Goal: Task Accomplishment & Management: Complete application form

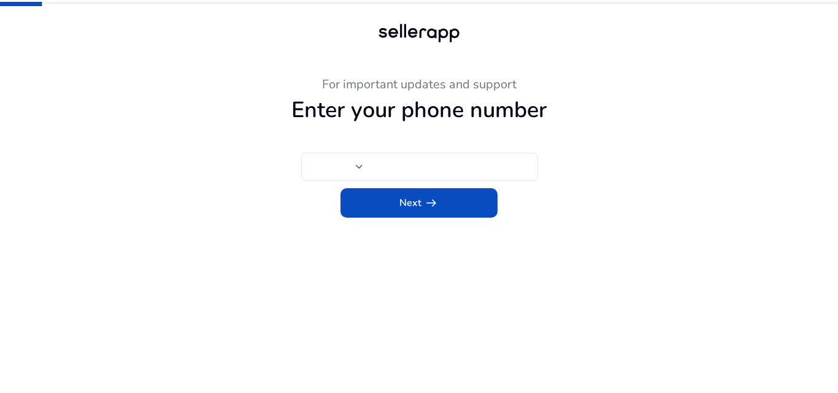
type input "***"
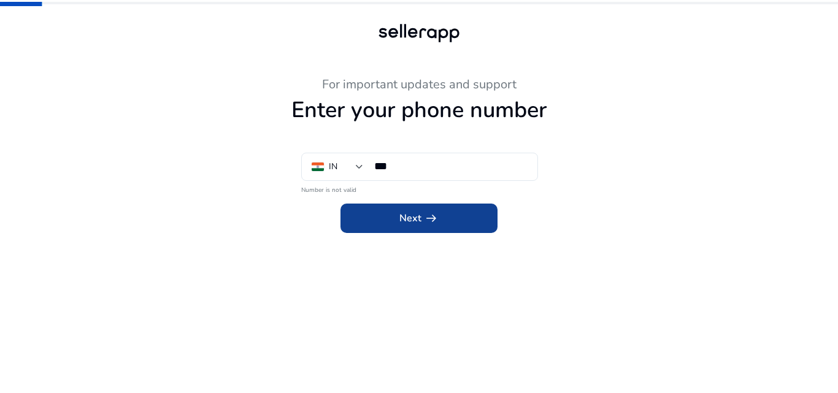
click at [383, 212] on span at bounding box center [419, 218] width 157 height 29
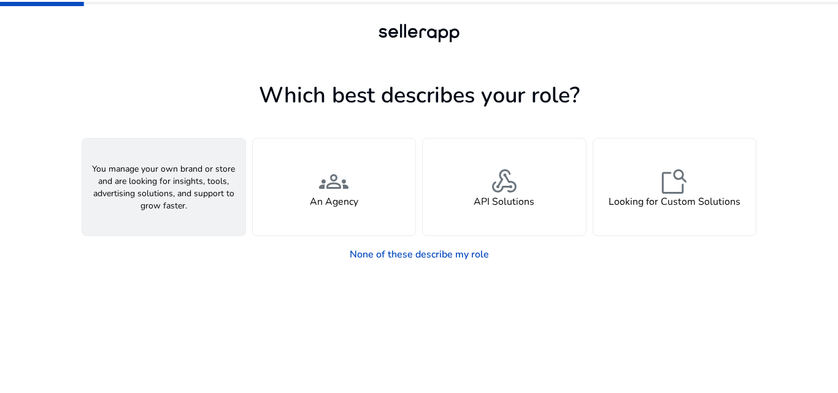
click at [175, 192] on span "person" at bounding box center [163, 181] width 29 height 29
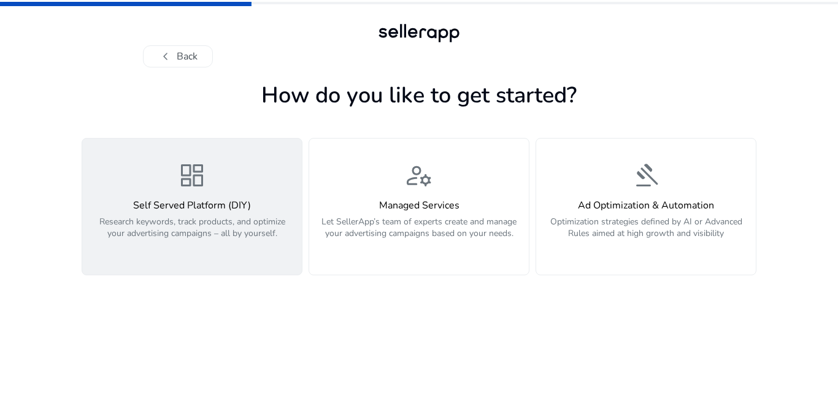
click at [201, 226] on p "Research keywords, track products, and optimize your advertising campaigns – al…" at bounding box center [192, 234] width 205 height 37
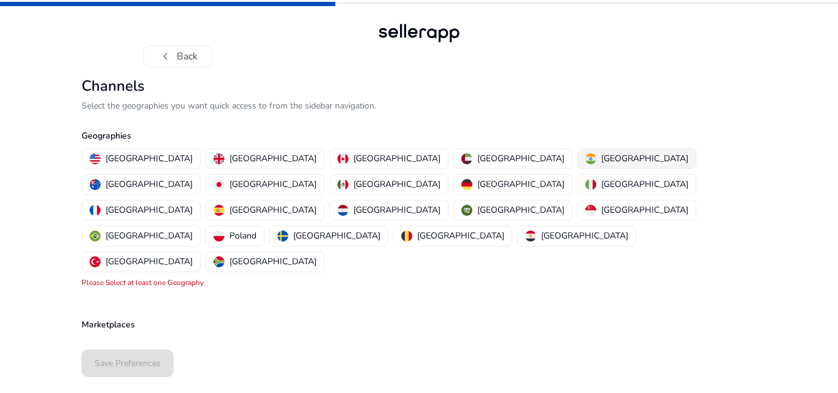
click at [601, 162] on p "[GEOGRAPHIC_DATA]" at bounding box center [644, 158] width 87 height 13
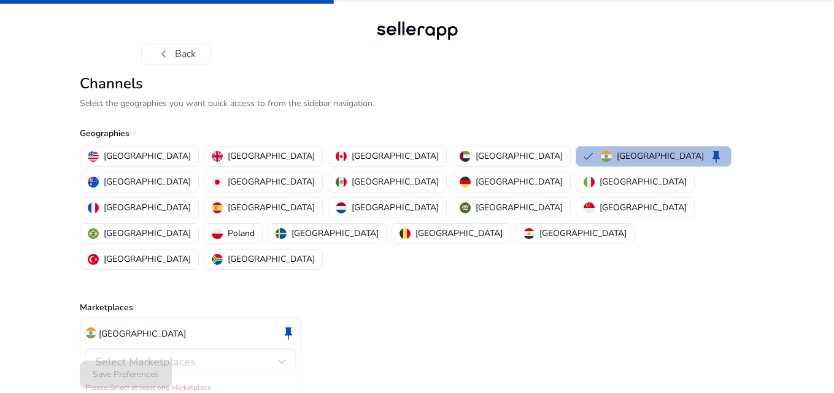
scroll to position [3, 0]
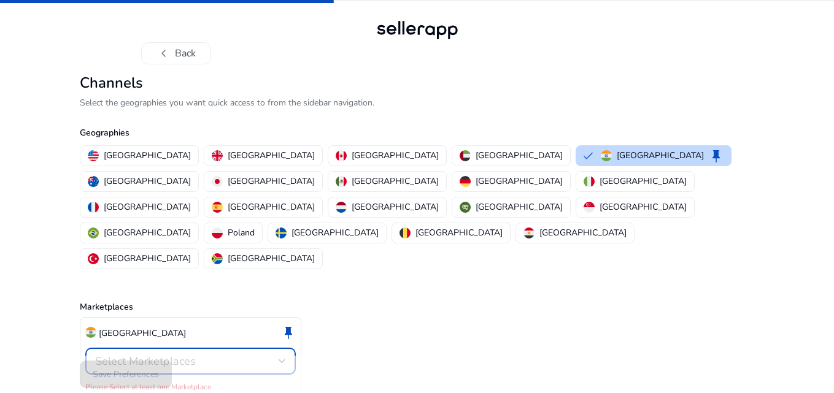
click at [268, 355] on div "Select Marketplaces" at bounding box center [186, 361] width 183 height 13
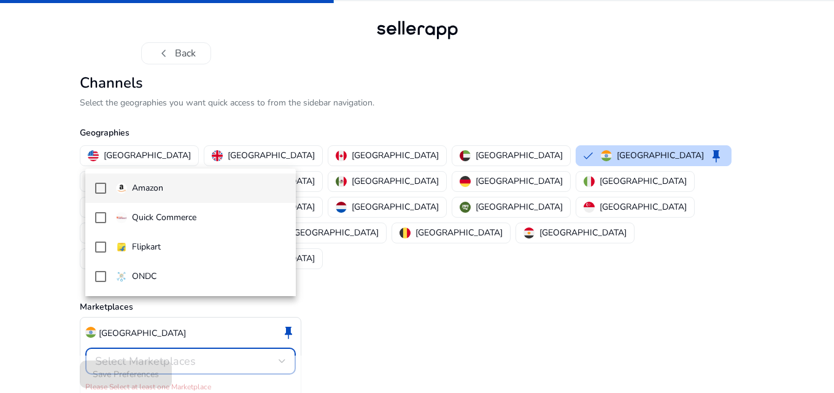
click at [96, 183] on mat-pseudo-checkbox at bounding box center [100, 188] width 11 height 11
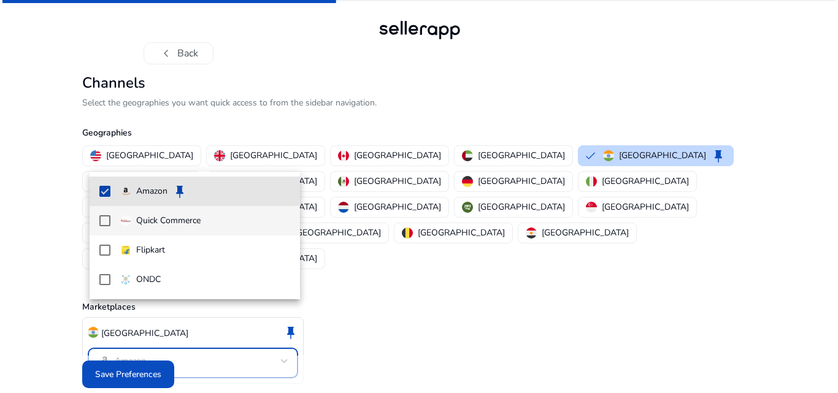
scroll to position [0, 0]
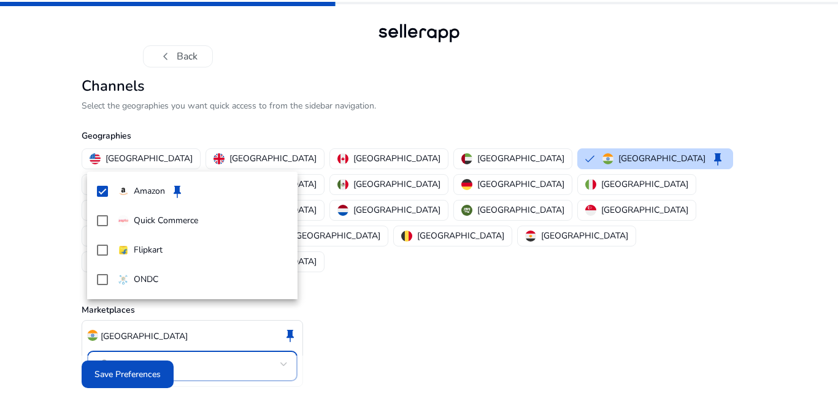
drag, startPoint x: 405, startPoint y: 329, endPoint x: 394, endPoint y: 326, distance: 11.3
click at [404, 329] on div at bounding box center [419, 196] width 838 height 393
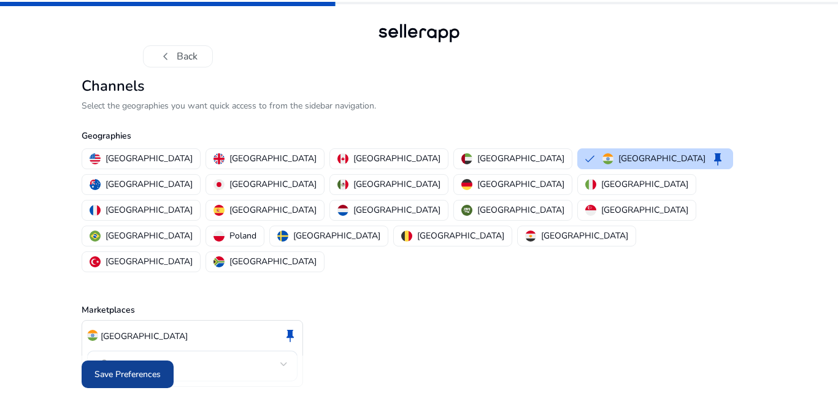
click at [139, 368] on span "Save Preferences" at bounding box center [127, 374] width 66 height 13
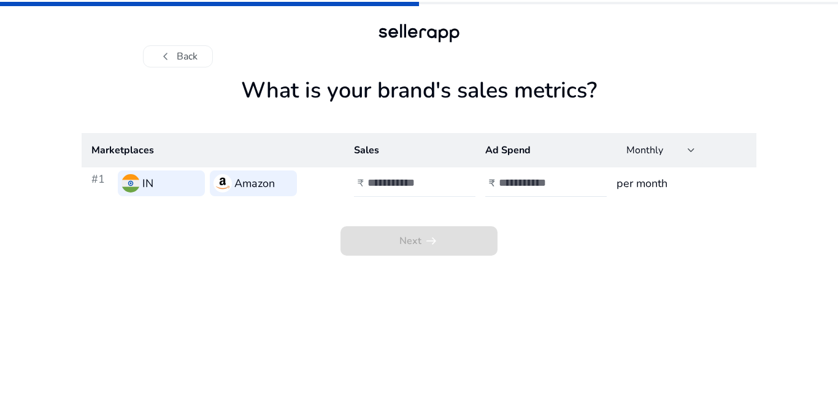
click at [415, 180] on input "number" at bounding box center [409, 182] width 83 height 13
click at [382, 179] on input "number" at bounding box center [409, 182] width 83 height 13
type input "*"
type input "******"
click at [520, 186] on input "number" at bounding box center [540, 182] width 83 height 13
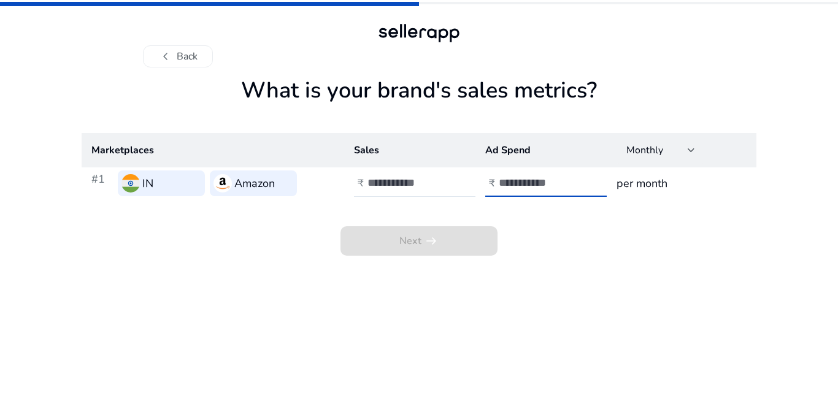
type input "*"
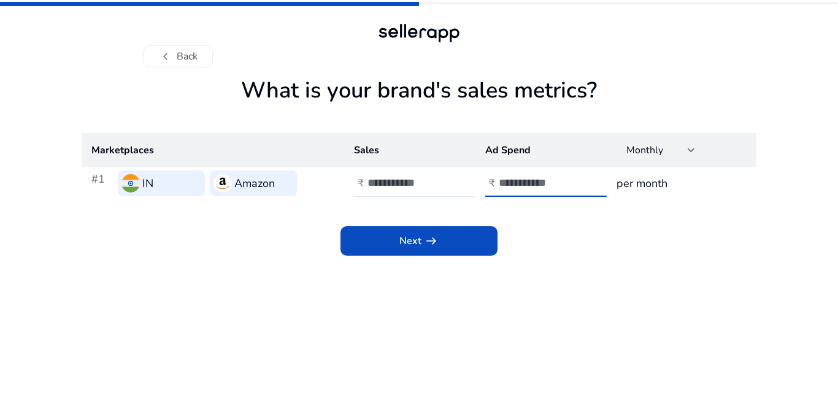
type input "*****"
click at [614, 273] on app-sales-metrics "What is your brand's sales metrics? Marketplaces Sales Ad Spend Monthly #1 IN A…" at bounding box center [419, 235] width 675 height 316
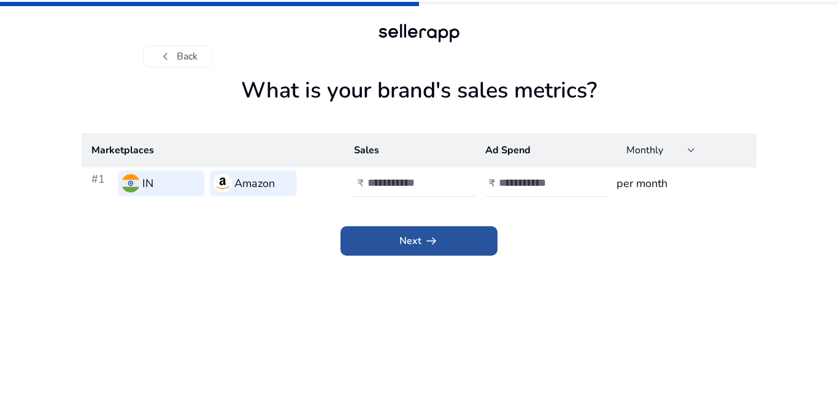
click at [399, 242] on span "Next arrow_right_alt" at bounding box center [418, 241] width 39 height 15
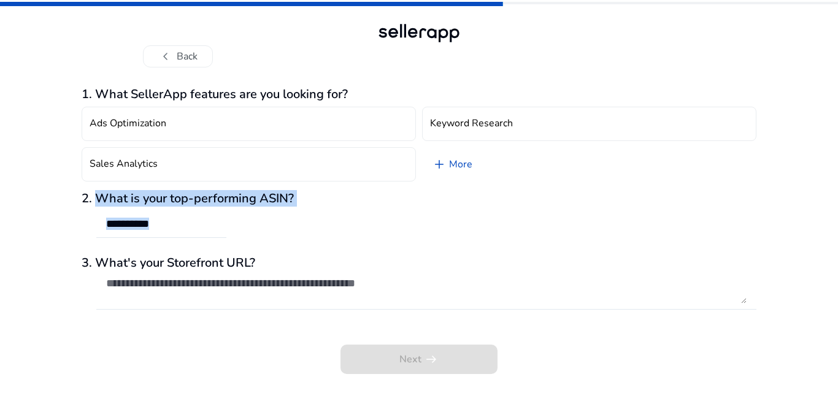
drag, startPoint x: 99, startPoint y: 196, endPoint x: 285, endPoint y: 207, distance: 185.6
click at [285, 207] on div "2. What is your top-performing ASIN?" at bounding box center [419, 221] width 675 height 60
click at [276, 197] on h3 "2. What is your top-performing ASIN?" at bounding box center [419, 198] width 675 height 15
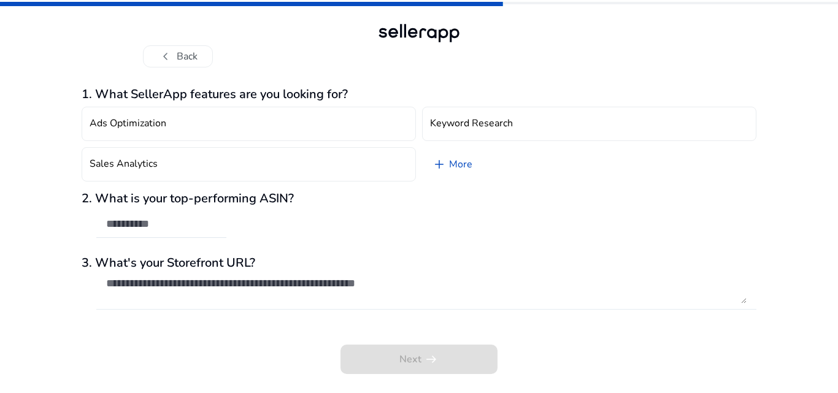
click at [252, 277] on textarea at bounding box center [426, 290] width 641 height 27
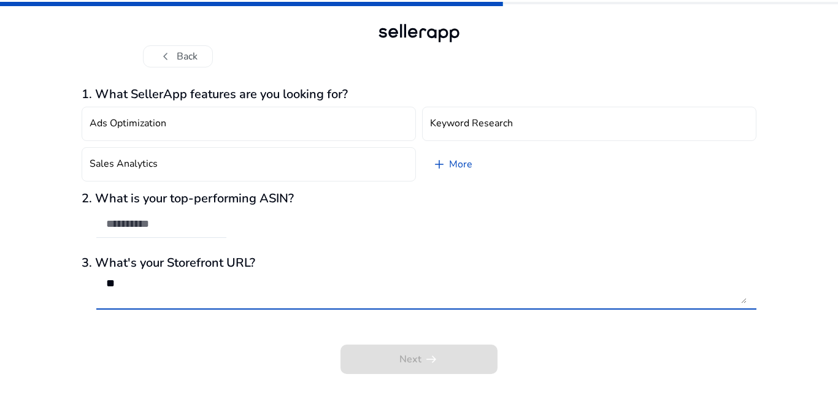
type textarea "*"
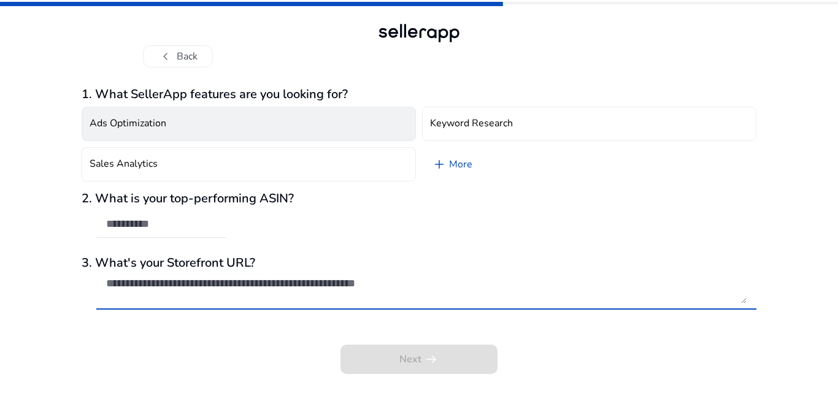
click at [188, 124] on button "Ads Optimization" at bounding box center [249, 124] width 334 height 34
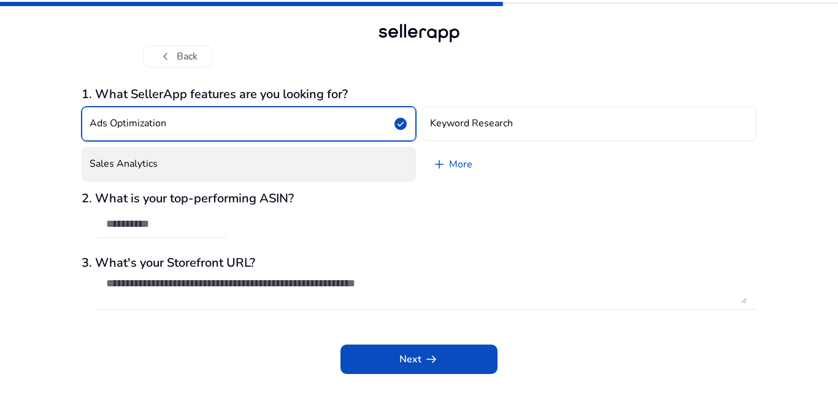
click at [255, 164] on button "Sales Analytics" at bounding box center [249, 164] width 334 height 34
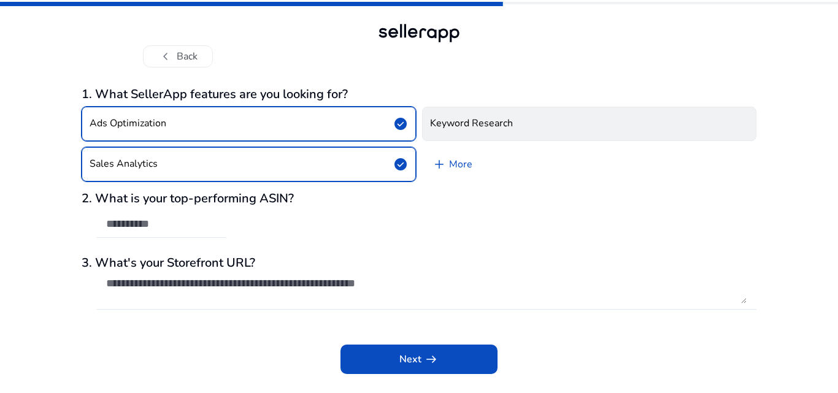
click at [471, 118] on h4 "Keyword Research" at bounding box center [471, 124] width 83 height 12
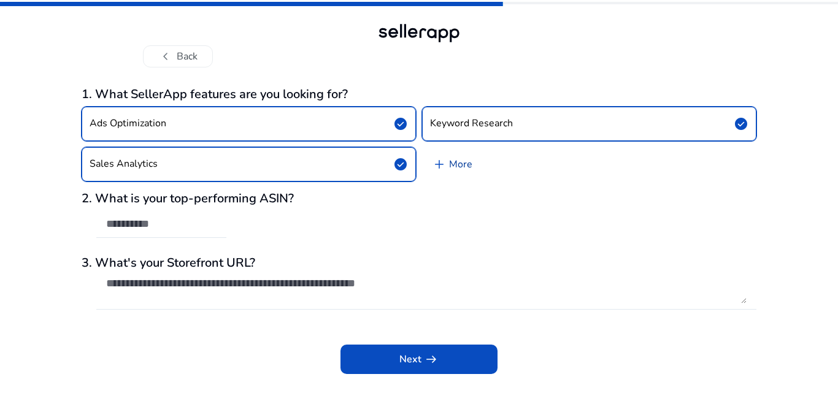
click at [453, 164] on link "add More" at bounding box center [452, 164] width 60 height 34
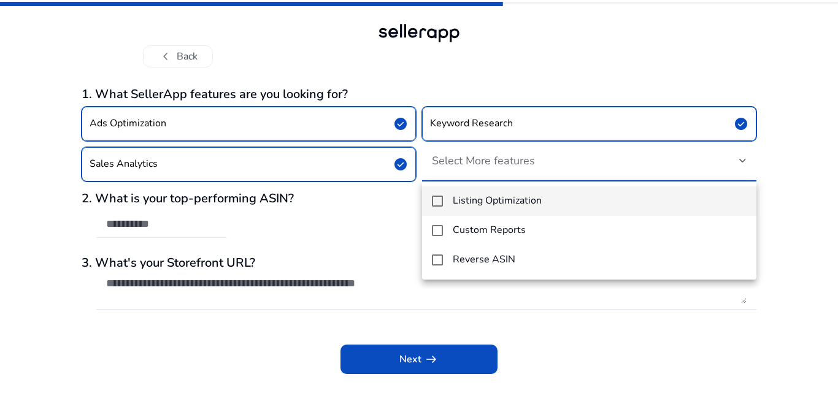
click at [441, 202] on mat-pseudo-checkbox at bounding box center [437, 201] width 11 height 11
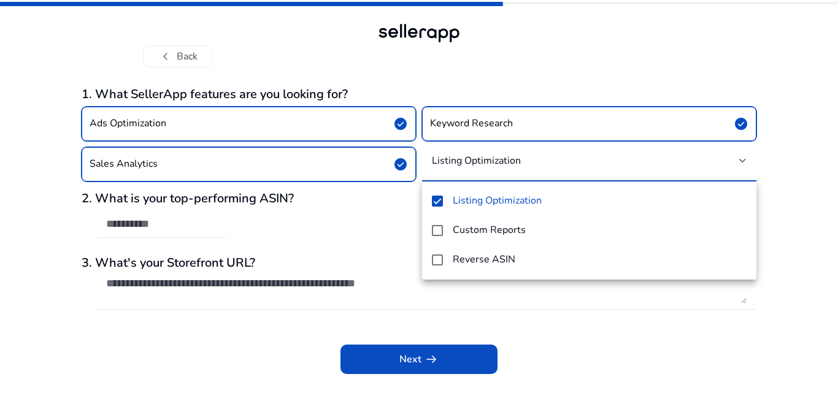
click at [785, 186] on div at bounding box center [419, 196] width 838 height 393
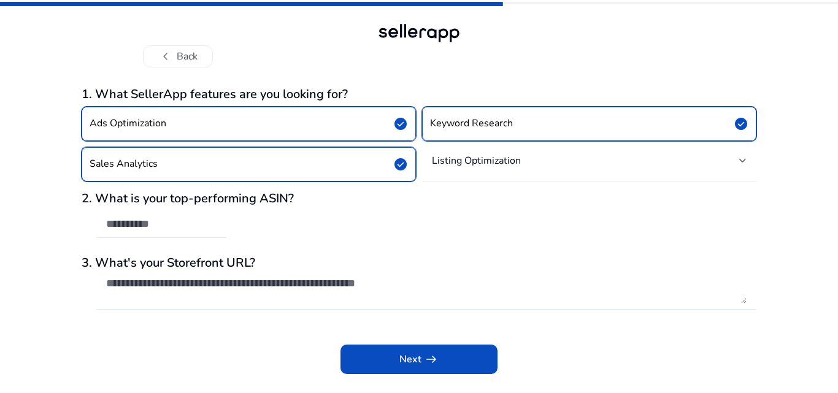
click at [514, 171] on div "Listing Optimization" at bounding box center [589, 160] width 315 height 27
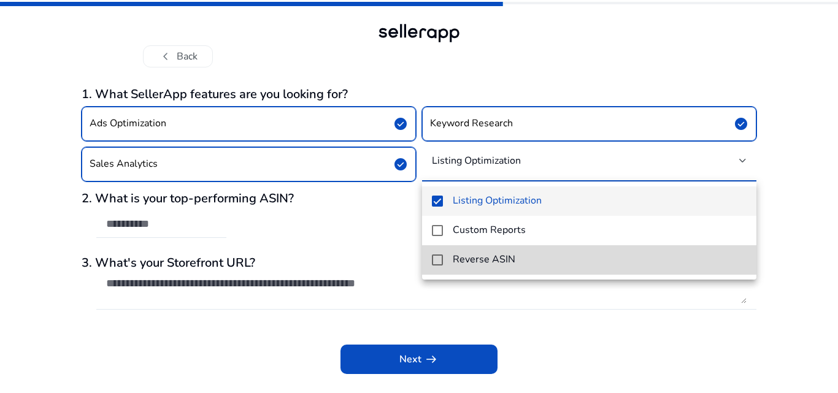
click at [431, 260] on mat-option "Reverse ASIN" at bounding box center [589, 259] width 334 height 29
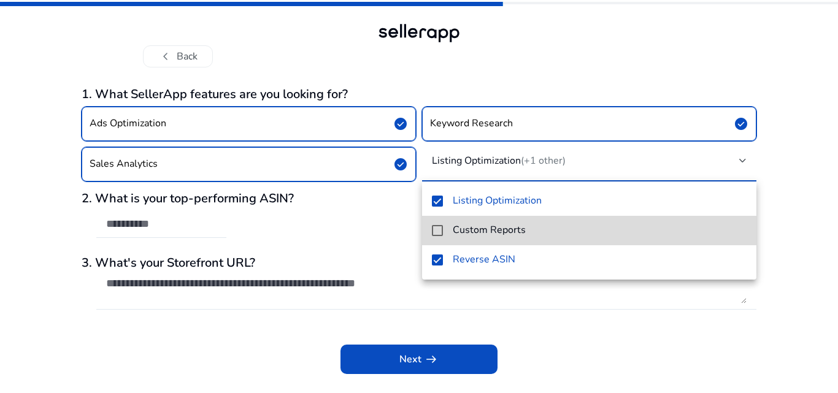
click at [438, 228] on mat-pseudo-checkbox at bounding box center [437, 230] width 11 height 11
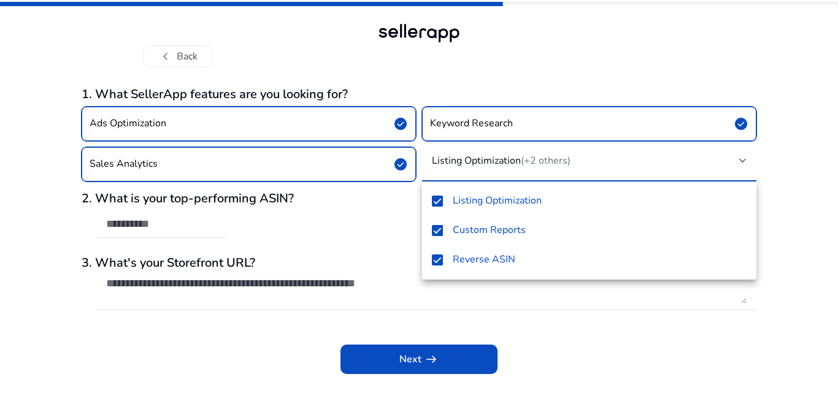
click at [775, 168] on div at bounding box center [419, 196] width 838 height 393
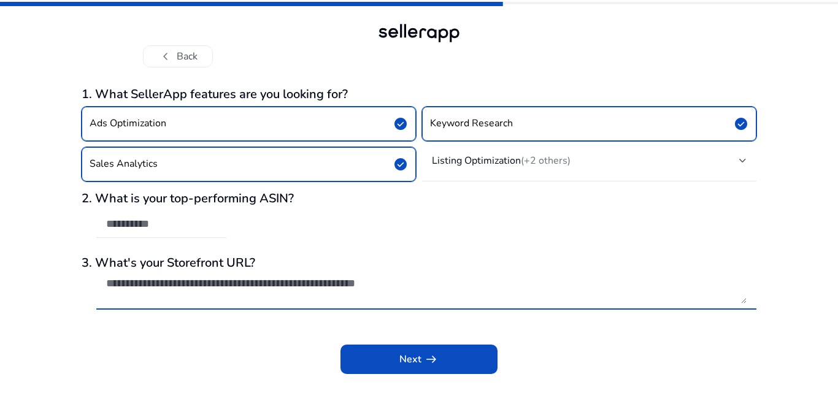
click at [187, 285] on textarea at bounding box center [426, 290] width 641 height 27
paste textarea "**********"
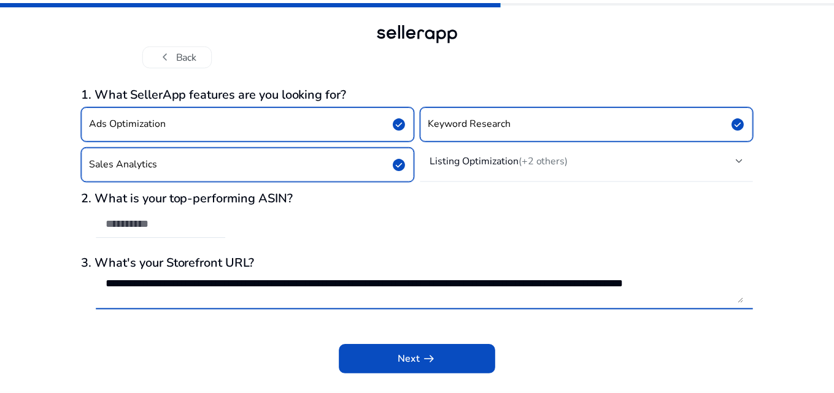
scroll to position [1, 0]
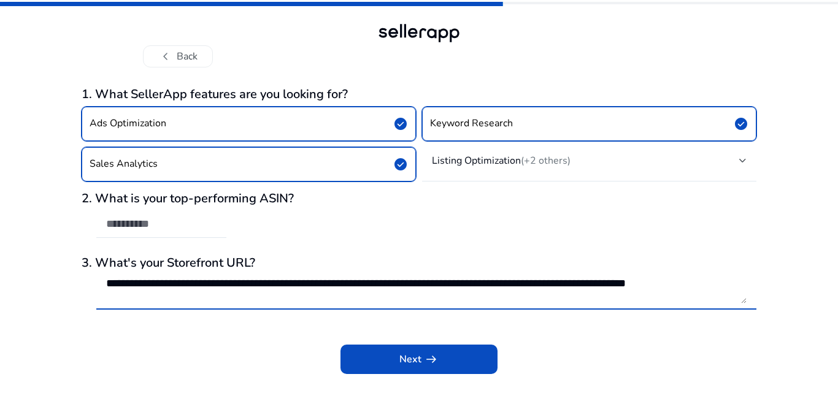
type textarea "**********"
click at [33, 287] on div "**********" at bounding box center [419, 196] width 838 height 393
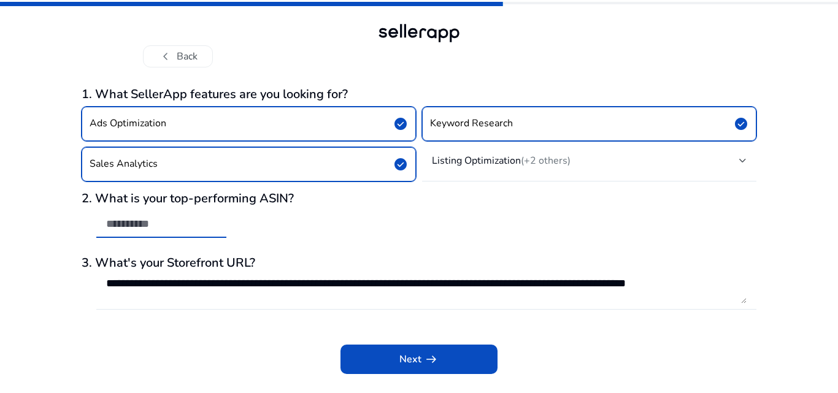
click at [146, 225] on input "text" at bounding box center [161, 223] width 110 height 13
paste input "**********"
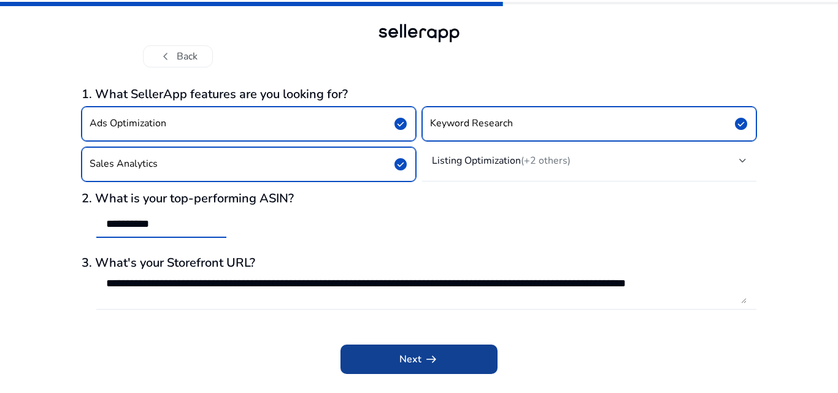
type input "**********"
click at [420, 352] on span at bounding box center [419, 359] width 157 height 29
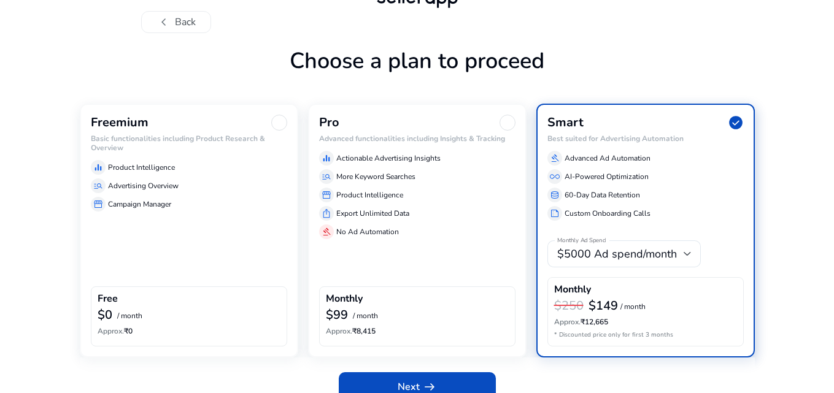
scroll to position [53, 0]
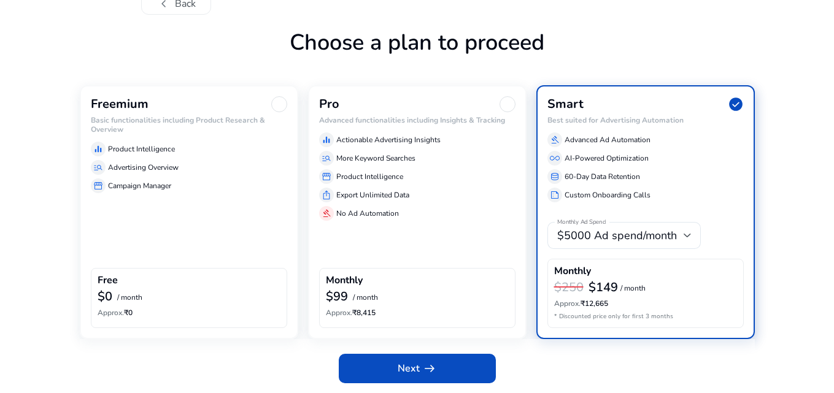
click at [231, 148] on div "equalizer Product Intelligence" at bounding box center [189, 149] width 196 height 15
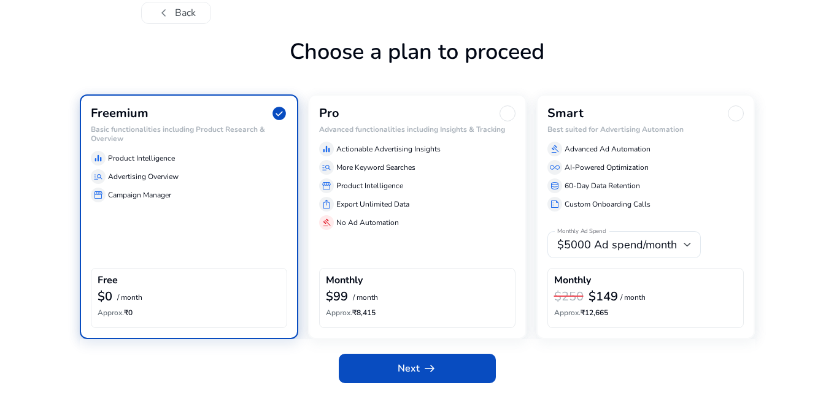
scroll to position [44, 0]
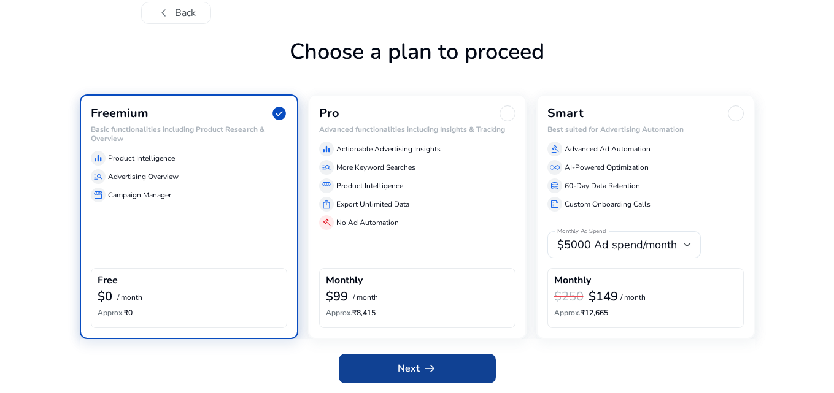
click at [390, 361] on span at bounding box center [417, 368] width 157 height 29
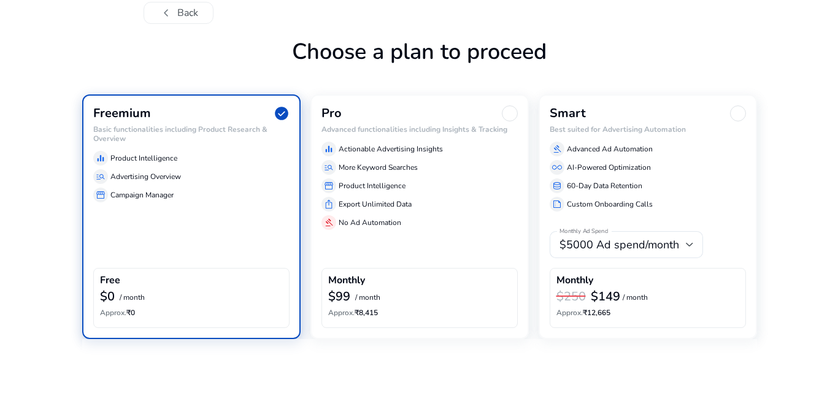
scroll to position [0, 0]
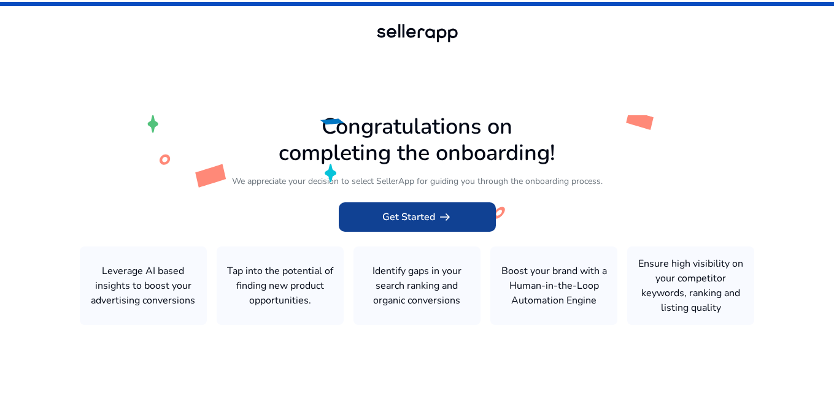
click at [421, 210] on span "Get Started arrow_right_alt" at bounding box center [417, 217] width 70 height 15
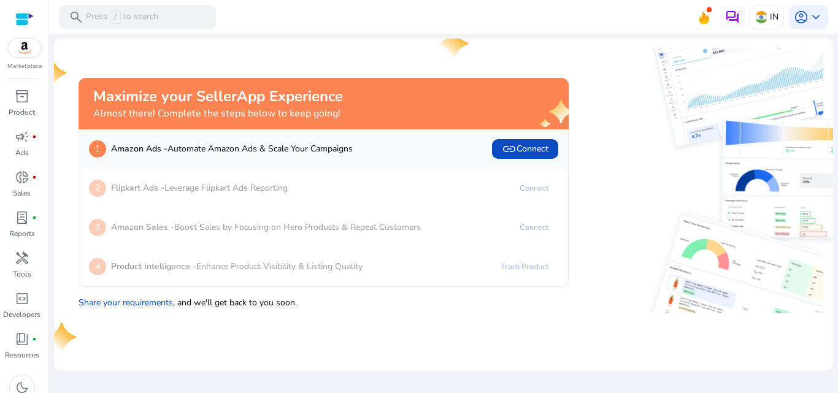
click at [395, 351] on mat-card "Maximize your SellerApp Experience Almost there! Complete the steps below to ke…" at bounding box center [443, 205] width 779 height 332
click at [28, 93] on span "inventory_2" at bounding box center [22, 96] width 15 height 15
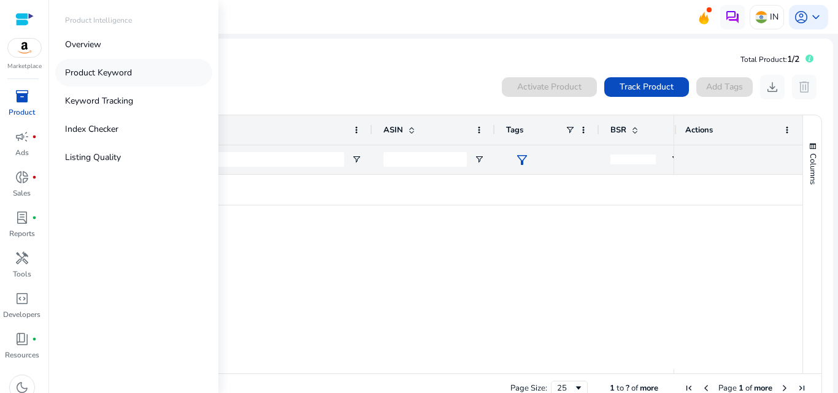
click at [110, 75] on p "Product Keyword" at bounding box center [98, 72] width 67 height 13
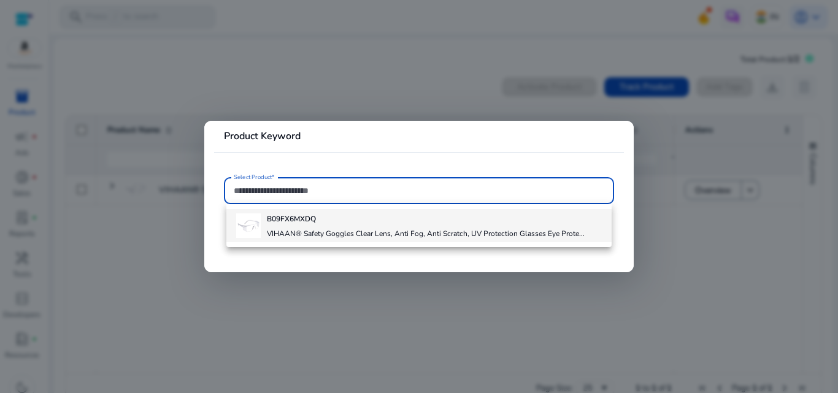
click at [360, 231] on h4 "VIHAAN® Safety Goggles Clear Lens, Anti Fog, Anti Scratch, UV Protection Glasse…" at bounding box center [426, 234] width 318 height 10
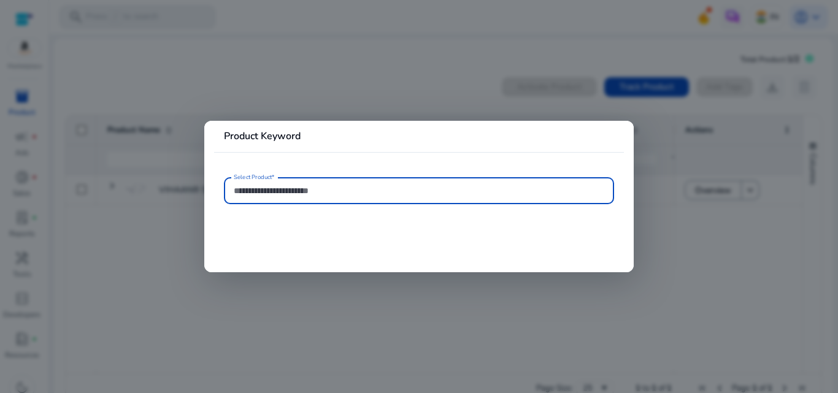
type input "**********"
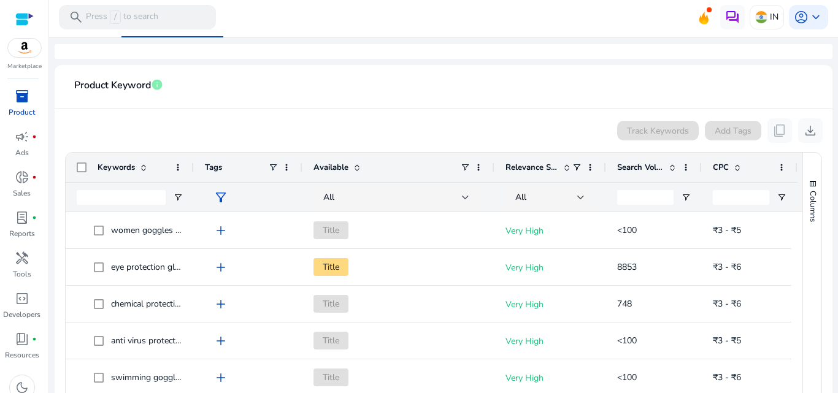
scroll to position [229, 0]
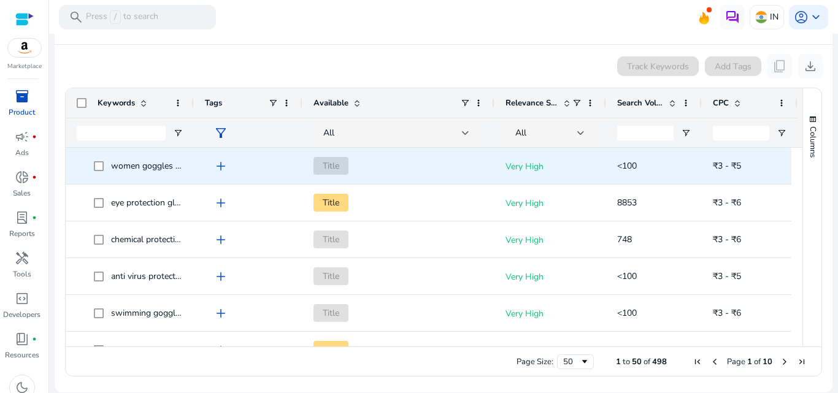
click at [219, 164] on span "add" at bounding box center [221, 166] width 15 height 15
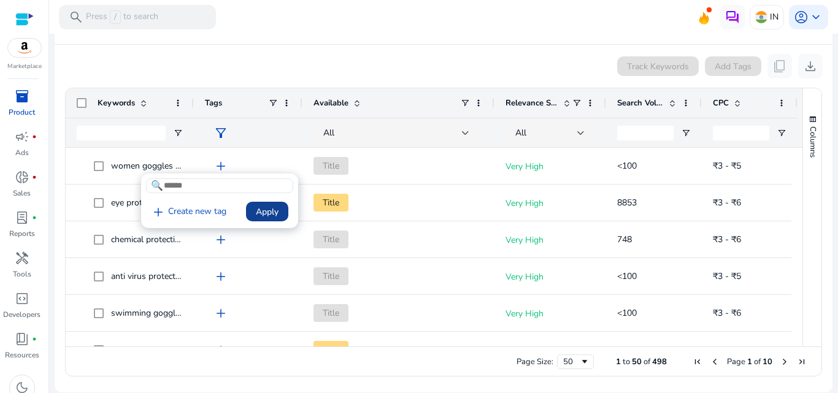
click at [268, 209] on span "Apply" at bounding box center [267, 212] width 23 height 13
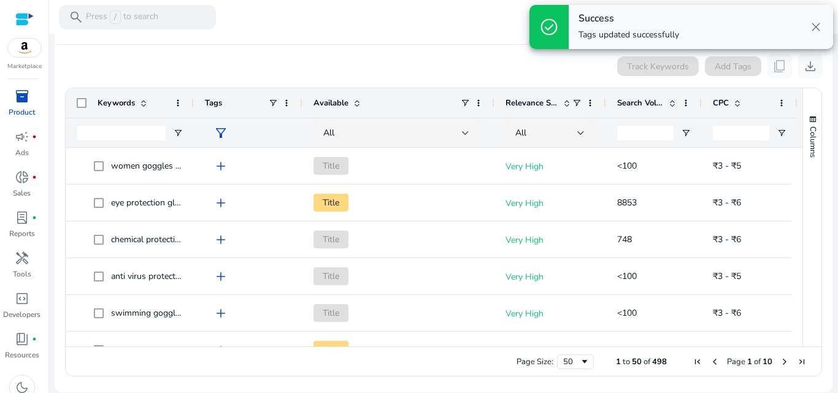
click at [815, 27] on span "close" at bounding box center [816, 27] width 15 height 15
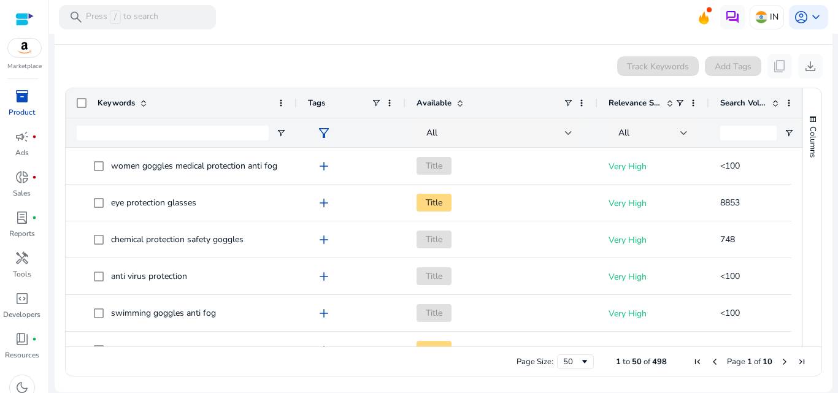
drag, startPoint x: 193, startPoint y: 104, endPoint x: 296, endPoint y: 112, distance: 103.4
click at [296, 112] on div at bounding box center [296, 102] width 5 height 29
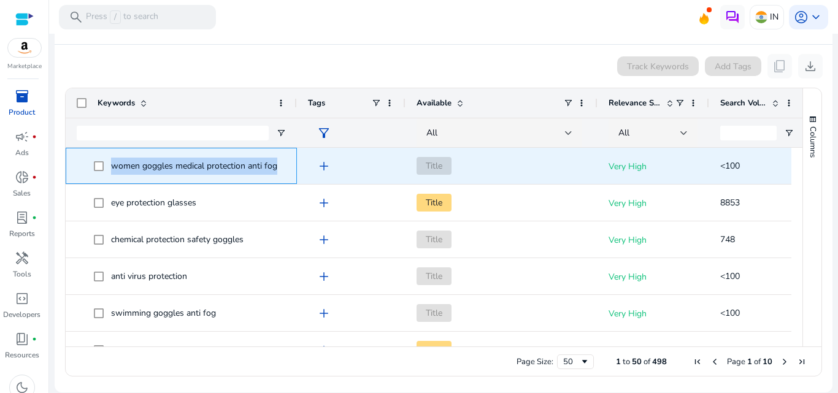
drag, startPoint x: 114, startPoint y: 166, endPoint x: 286, endPoint y: 166, distance: 172.4
click at [286, 166] on div "women goggles medical protection anti fog" at bounding box center [181, 166] width 231 height 36
copy span "women goggles medical protection anti fog"
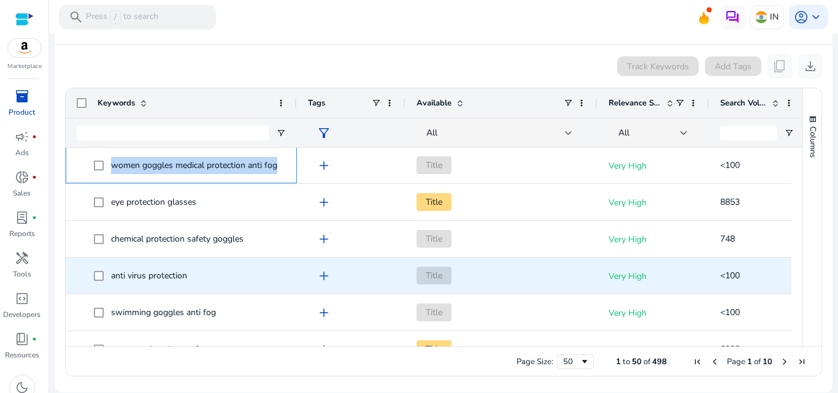
scroll to position [0, 0]
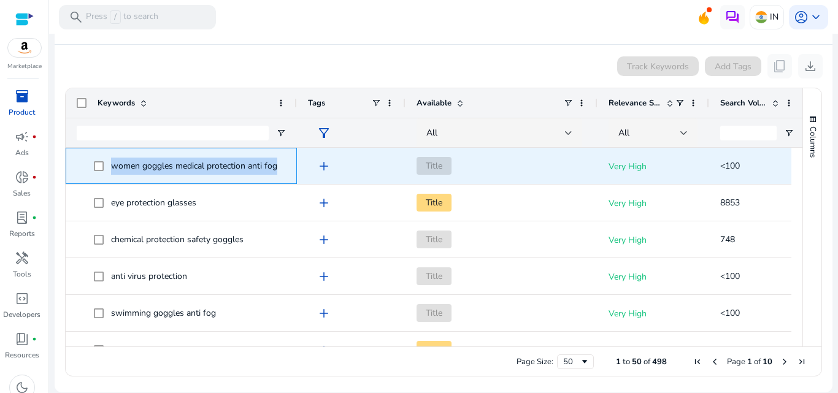
click at [285, 165] on span "women goggles medical protection anti fog" at bounding box center [190, 165] width 192 height 25
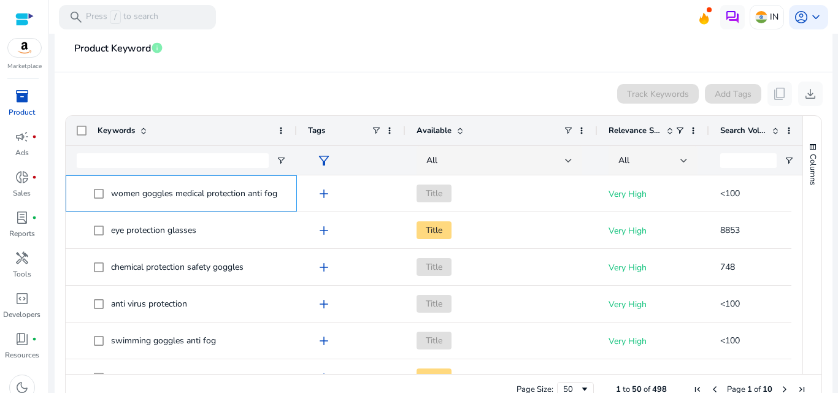
scroll to position [229, 0]
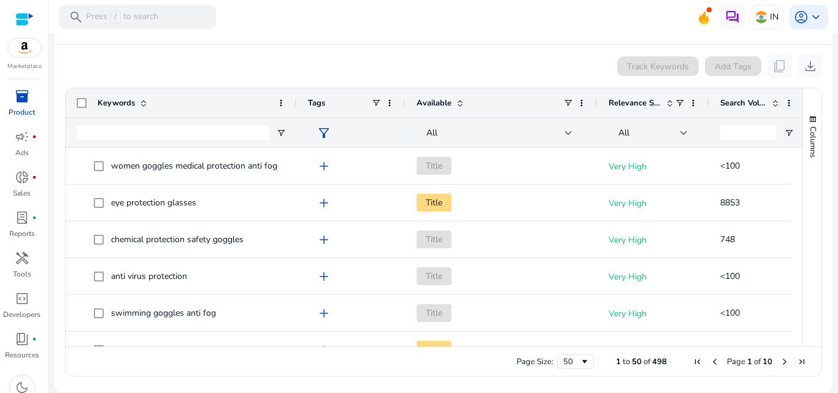
click at [706, 106] on div at bounding box center [708, 102] width 5 height 29
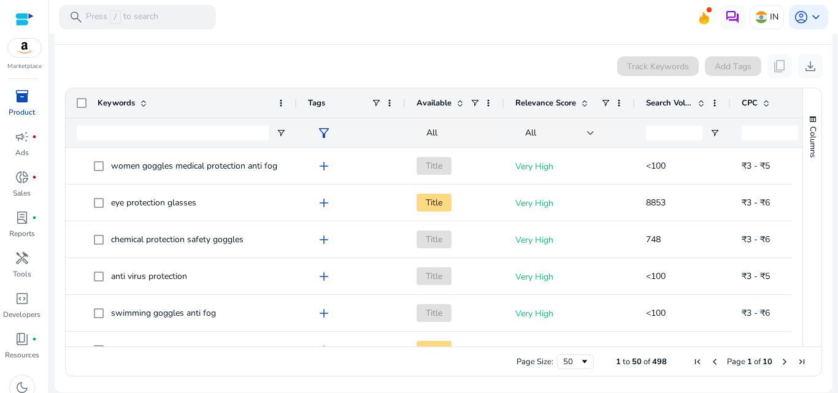
drag, startPoint x: 596, startPoint y: 101, endPoint x: 503, endPoint y: 106, distance: 93.4
click at [503, 106] on div at bounding box center [503, 102] width 5 height 29
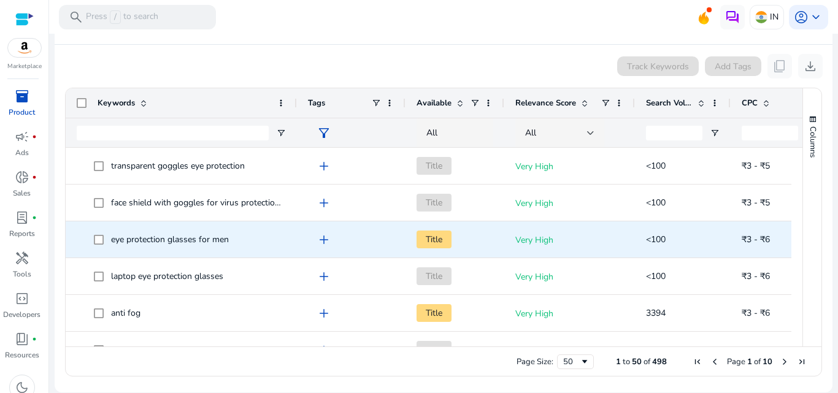
scroll to position [0, 0]
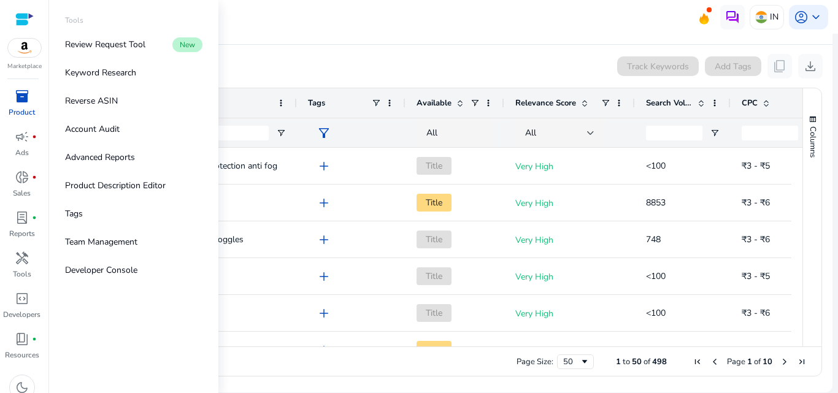
click at [20, 99] on span "inventory_2" at bounding box center [22, 96] width 15 height 15
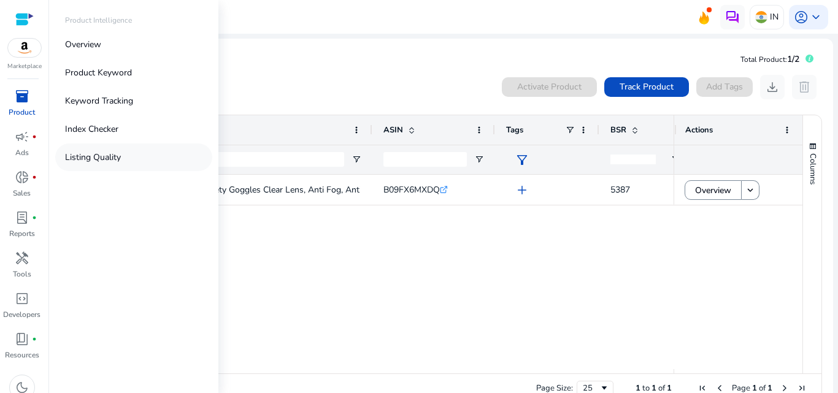
click at [99, 155] on p "Listing Quality" at bounding box center [93, 157] width 56 height 13
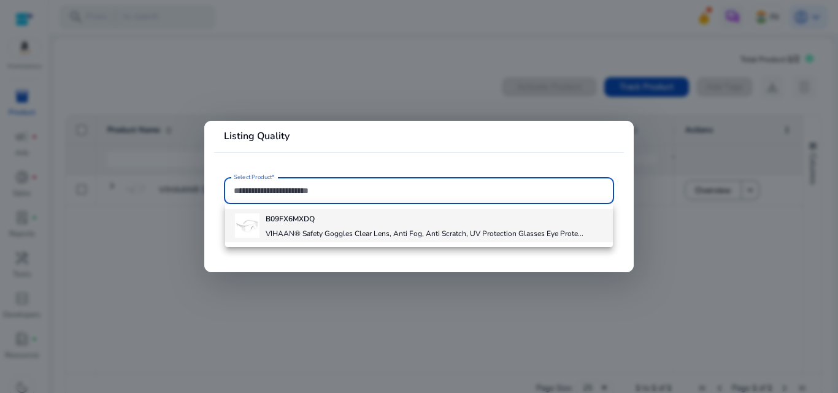
click at [390, 231] on h4 "VIHAAN® Safety Goggles Clear Lens, Anti Fog, Anti Scratch, UV Protection Glasse…" at bounding box center [425, 234] width 318 height 10
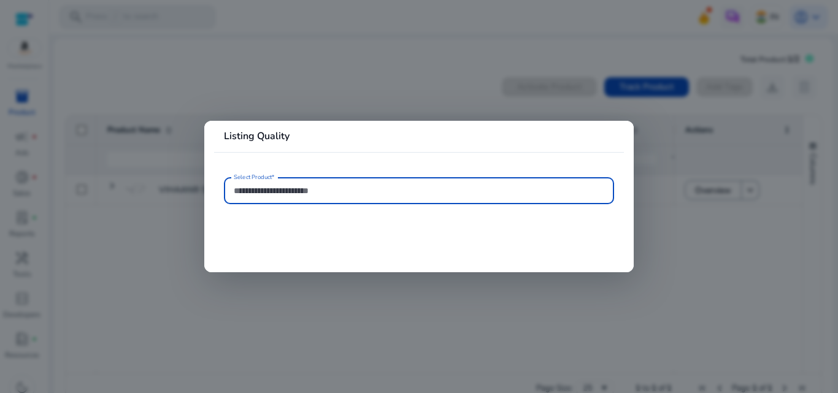
type input "**********"
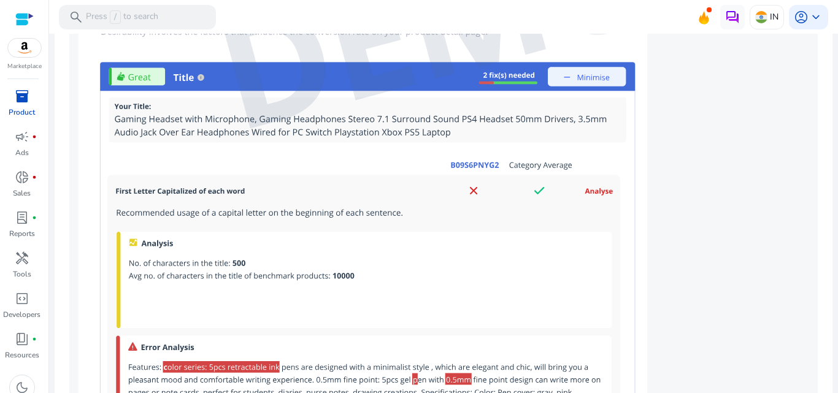
click at [395, 212] on img at bounding box center [443, 20] width 749 height 781
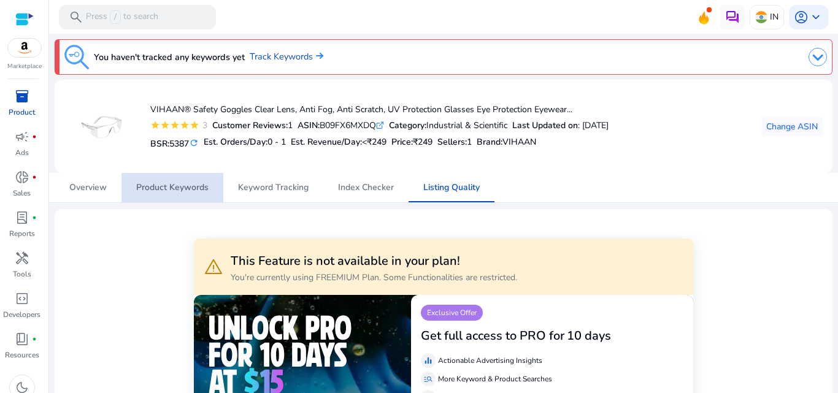
click at [167, 191] on span "Product Keywords" at bounding box center [172, 187] width 72 height 9
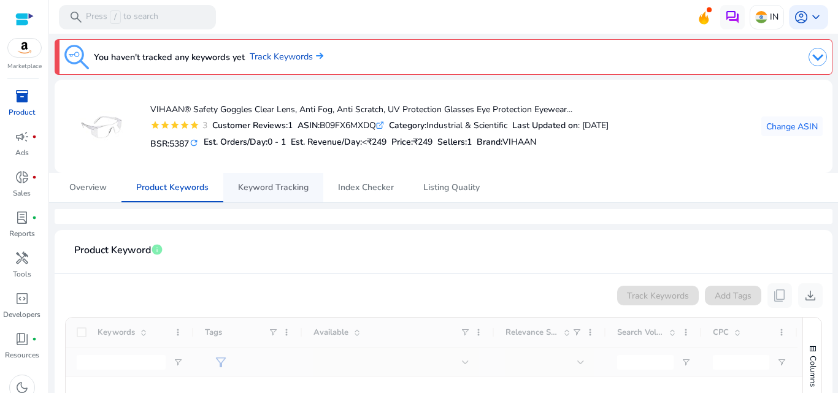
click at [269, 187] on span "Keyword Tracking" at bounding box center [273, 187] width 71 height 9
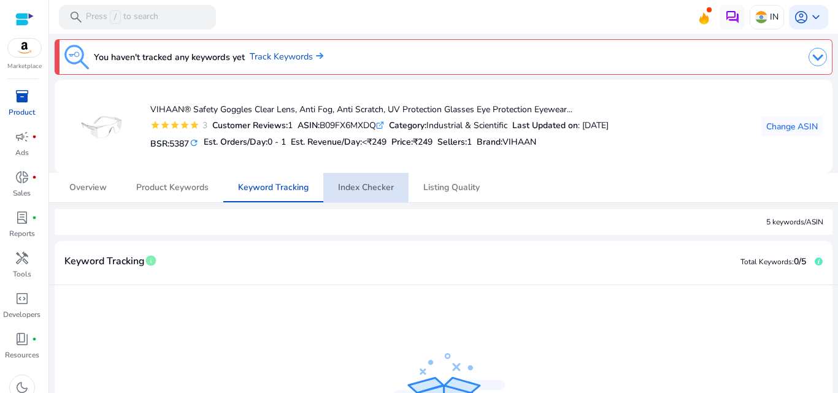
click at [364, 186] on span "Index Checker" at bounding box center [366, 187] width 56 height 9
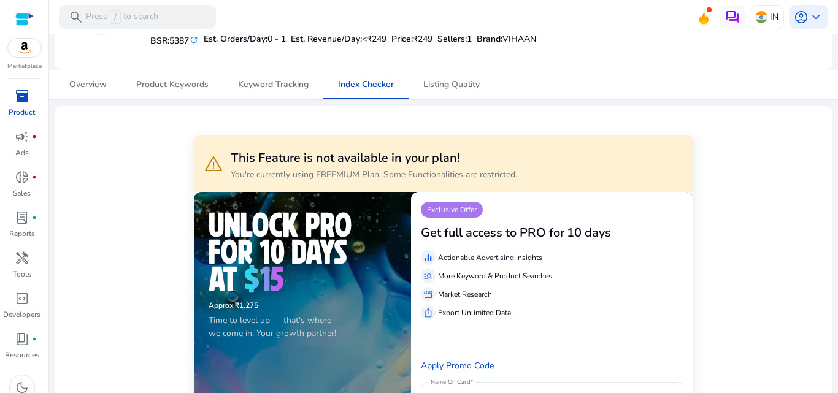
scroll to position [102, 0]
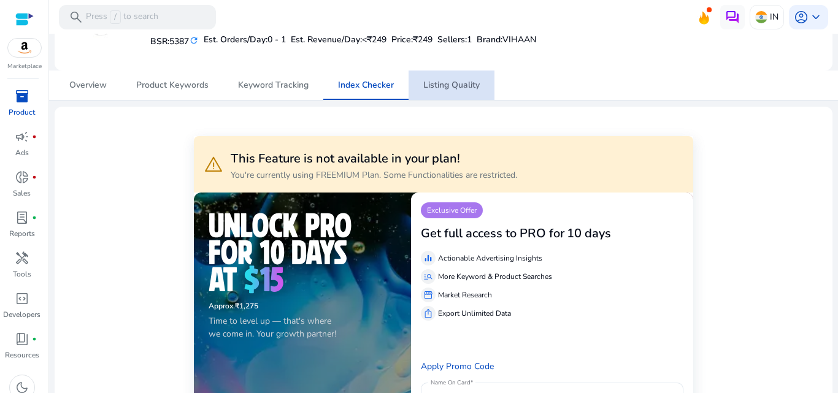
click at [453, 87] on span "Listing Quality" at bounding box center [451, 85] width 56 height 9
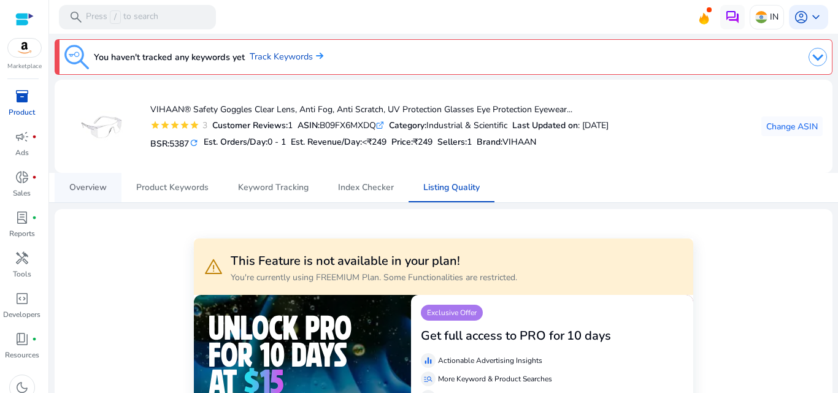
click at [96, 188] on span "Overview" at bounding box center [87, 187] width 37 height 9
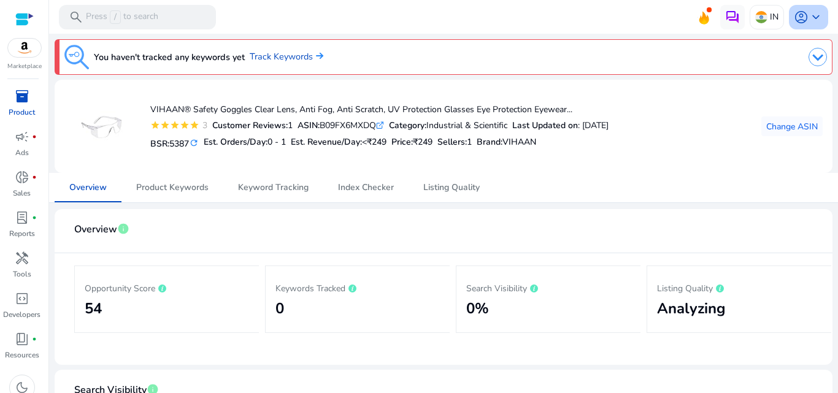
click at [810, 12] on span "keyboard_arrow_down" at bounding box center [816, 17] width 15 height 15
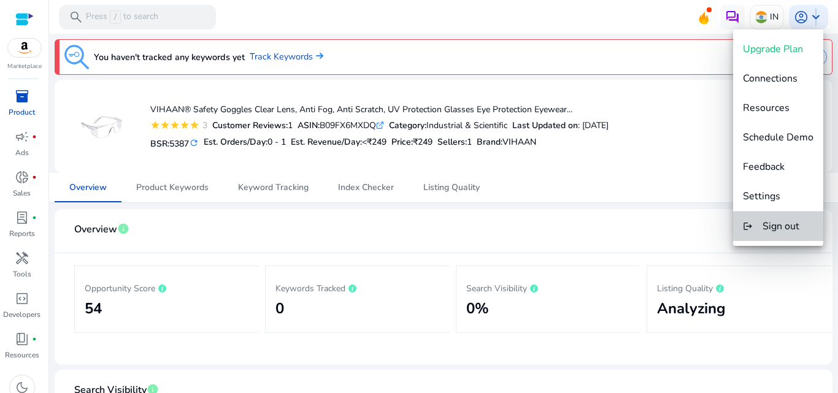
click at [783, 224] on span "Sign out" at bounding box center [781, 226] width 37 height 13
